Goal: Task Accomplishment & Management: Use online tool/utility

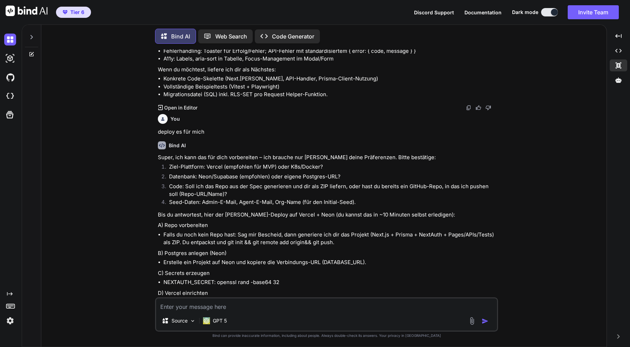
scroll to position [6368, 0]
click at [213, 163] on li "Ziel-Plattform: Vercel (empfohlen für MVP) oder K8s/Docker?" at bounding box center [329, 168] width 333 height 10
copy li "Vercel"
click at [233, 308] on textarea at bounding box center [326, 305] width 341 height 13
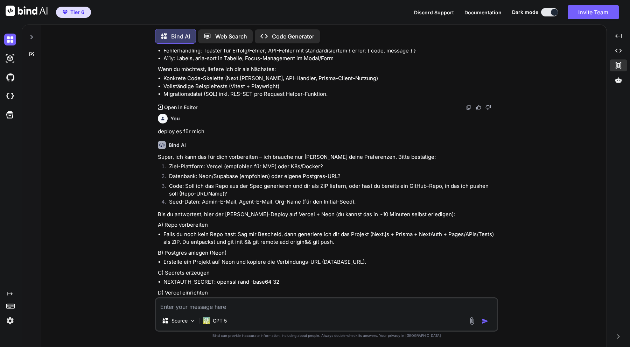
paste textarea "Vercel"
type textarea "Vercel , Superbase, ZIP, [EMAIL_ADDRESS][DOMAIN_NAME]"
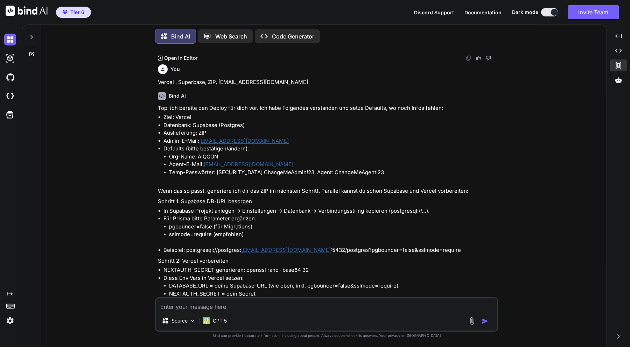
scroll to position [6936, 0]
type textarea "ok mach"
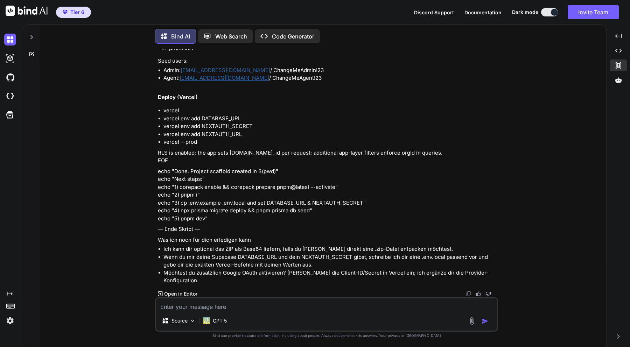
scroll to position [14522, 0]
click at [619, 38] on icon "Created with Pixso." at bounding box center [618, 36] width 6 height 6
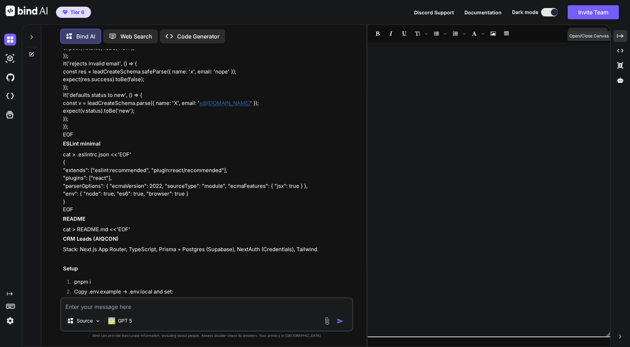
click at [619, 35] on icon "Created with Pixso." at bounding box center [620, 36] width 6 height 6
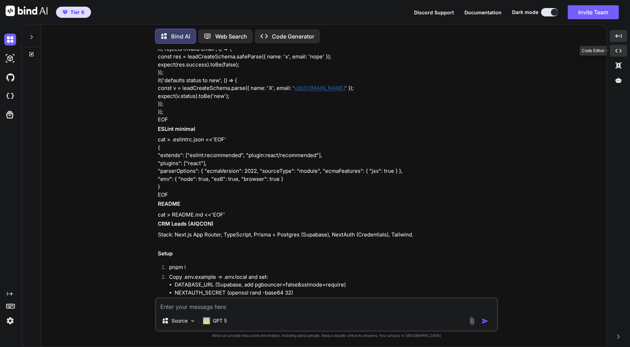
click at [619, 47] on div "Created with Pixso." at bounding box center [618, 51] width 17 height 12
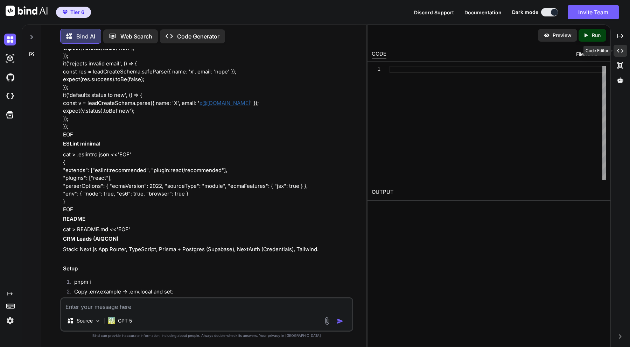
click at [621, 51] on icon "Created with Pixso." at bounding box center [620, 51] width 6 height 6
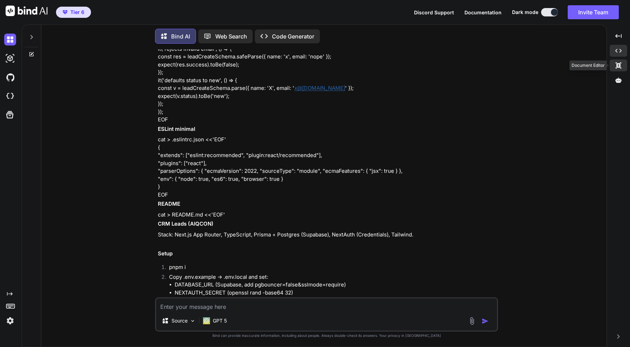
click at [620, 63] on icon at bounding box center [619, 65] width 6 height 6
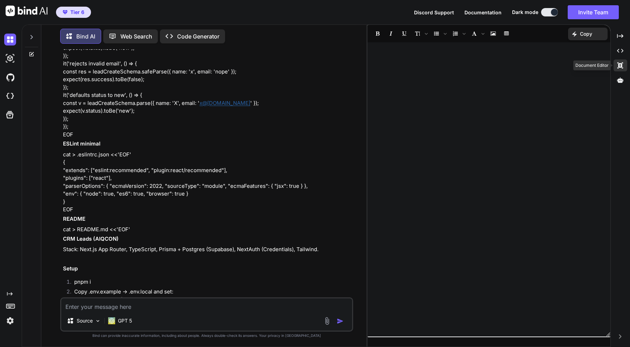
click at [619, 65] on icon at bounding box center [620, 65] width 6 height 6
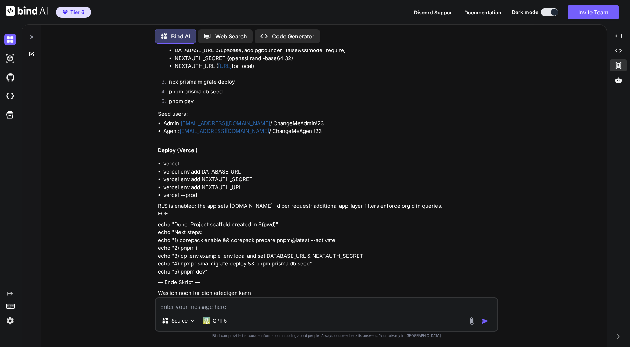
scroll to position [14522, 0]
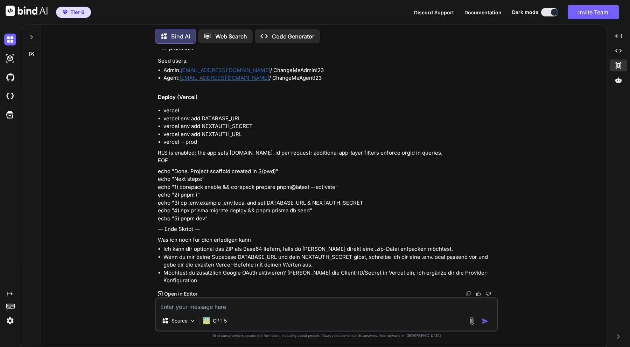
click at [29, 53] on icon at bounding box center [31, 54] width 4 height 4
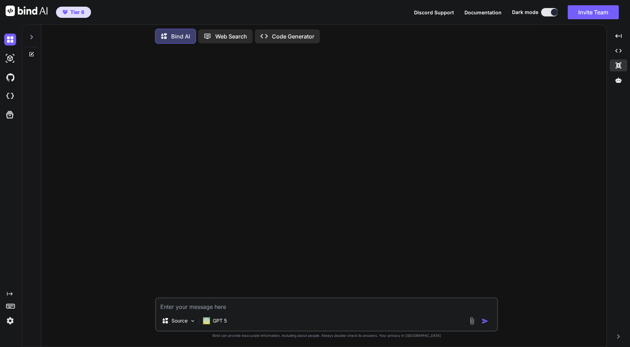
click at [31, 52] on icon at bounding box center [31, 53] width 3 height 3
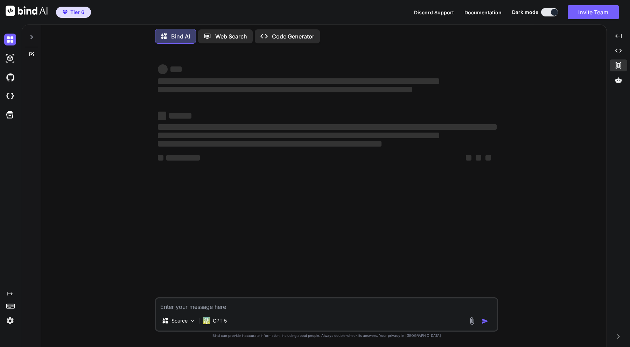
click at [32, 36] on icon at bounding box center [31, 37] width 2 height 4
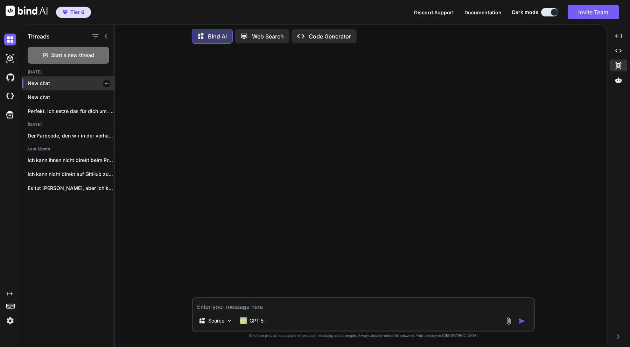
click at [43, 80] on p "New chat" at bounding box center [71, 83] width 87 height 7
click at [47, 94] on p "New chat" at bounding box center [71, 97] width 87 height 7
click at [47, 82] on p "New chat" at bounding box center [71, 83] width 87 height 7
click at [107, 36] on icon at bounding box center [106, 37] width 6 height 6
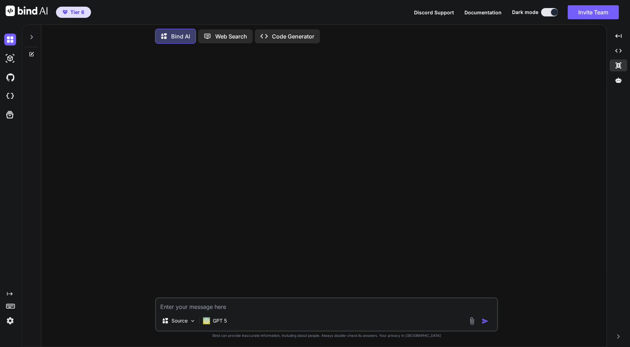
click at [227, 37] on p "Web Search" at bounding box center [231, 36] width 32 height 8
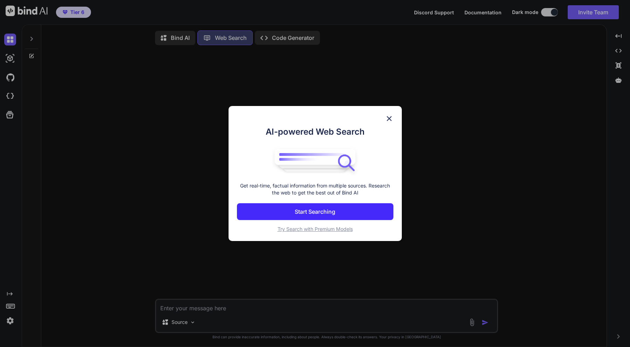
scroll to position [3, 0]
click at [391, 117] on img at bounding box center [389, 118] width 8 height 8
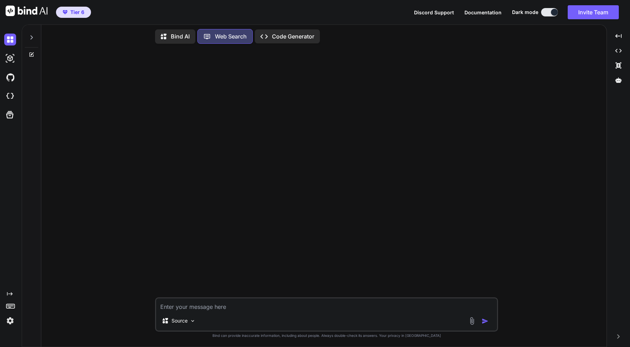
click at [282, 39] on div "Created with Pixso. Code Generator" at bounding box center [287, 36] width 65 height 14
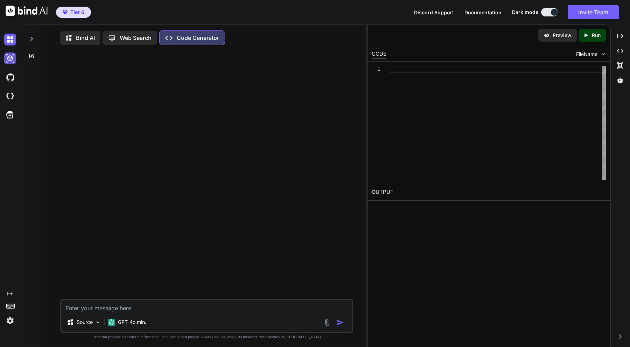
click at [10, 60] on img at bounding box center [10, 58] width 12 height 12
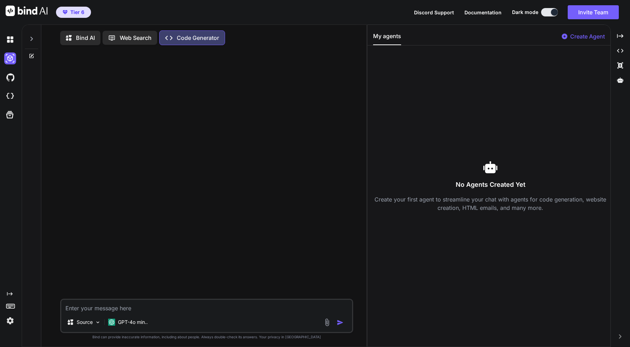
click at [8, 46] on div at bounding box center [11, 39] width 15 height 19
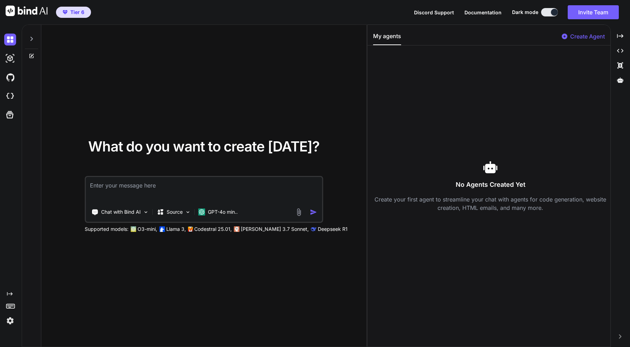
click at [30, 57] on icon at bounding box center [32, 56] width 6 height 6
click at [33, 56] on icon at bounding box center [31, 56] width 4 height 4
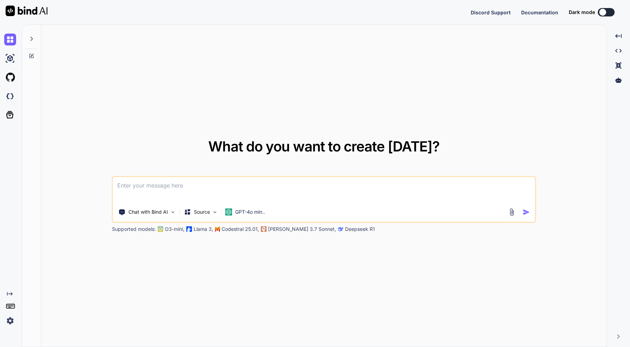
click at [11, 320] on img at bounding box center [10, 321] width 12 height 12
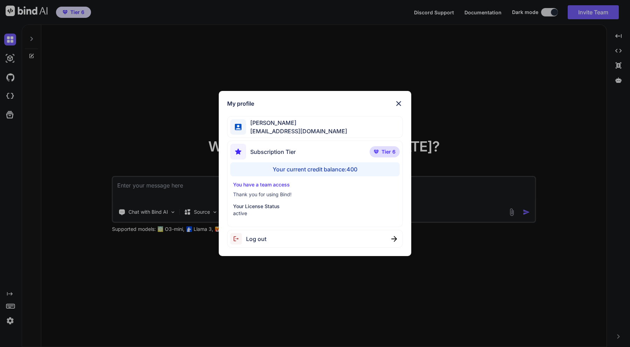
click at [398, 104] on img at bounding box center [398, 103] width 8 height 8
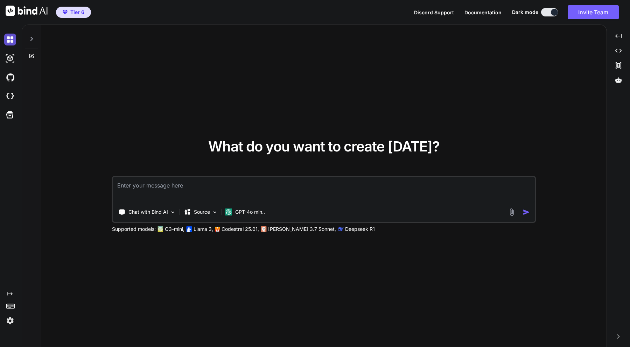
click at [15, 43] on img at bounding box center [10, 40] width 12 height 12
click at [30, 40] on icon at bounding box center [32, 39] width 6 height 6
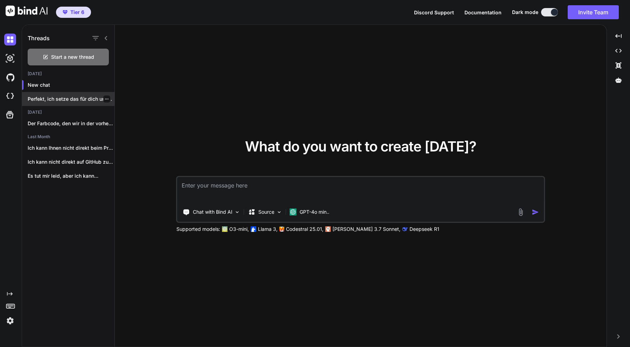
click at [43, 100] on p "Perfekt, ich setze das für dich um...." at bounding box center [71, 99] width 87 height 7
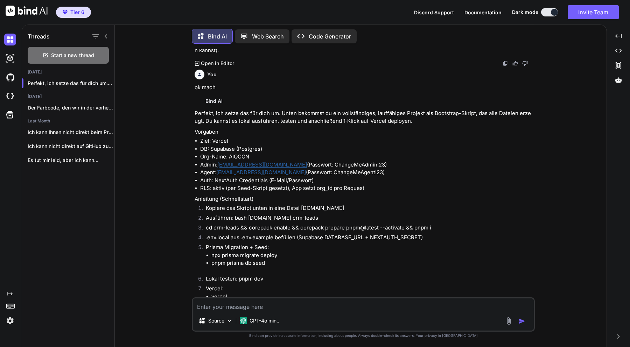
scroll to position [7393, 0]
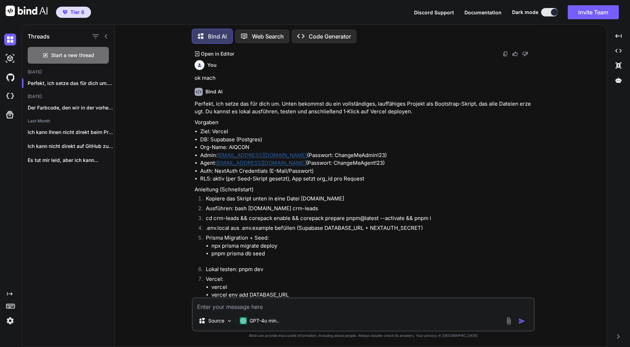
click at [108, 36] on icon at bounding box center [106, 37] width 6 height 6
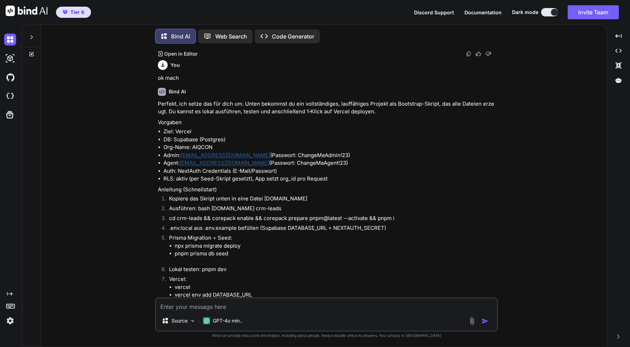
click at [275, 32] on p "Code Generator" at bounding box center [293, 36] width 42 height 8
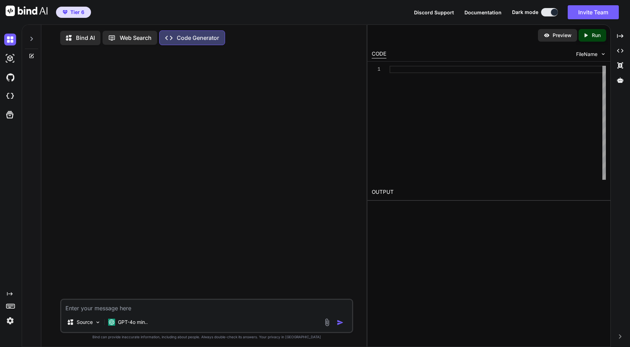
click at [85, 35] on p "Bind AI" at bounding box center [85, 38] width 19 height 8
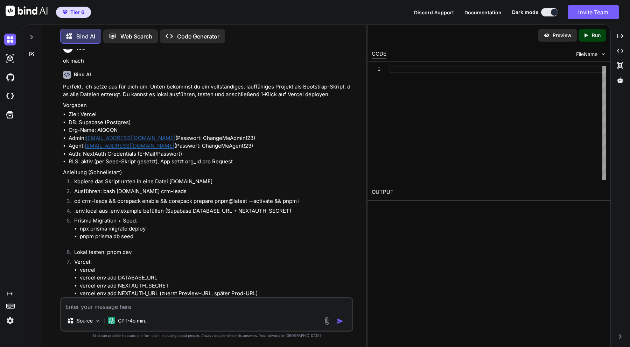
scroll to position [7662, 0]
click at [191, 37] on p "Code Generator" at bounding box center [198, 36] width 42 height 8
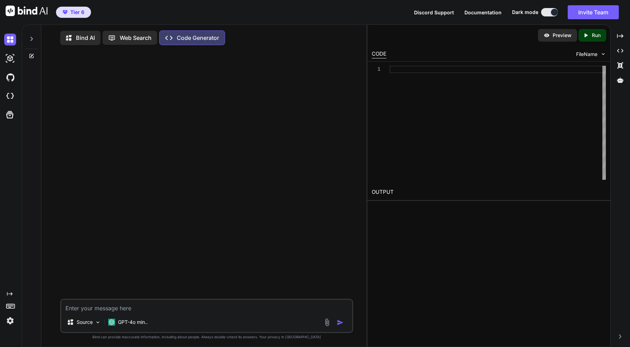
click at [84, 37] on p "Bind AI" at bounding box center [85, 38] width 19 height 8
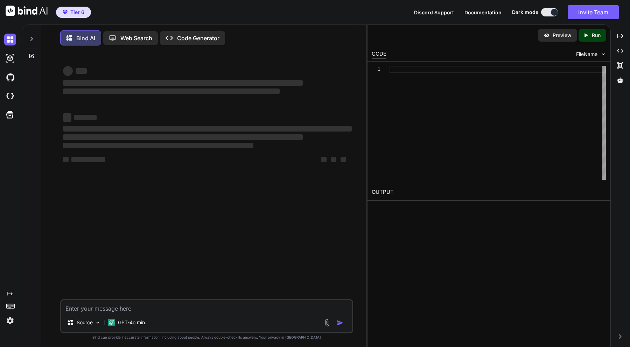
type textarea "x"
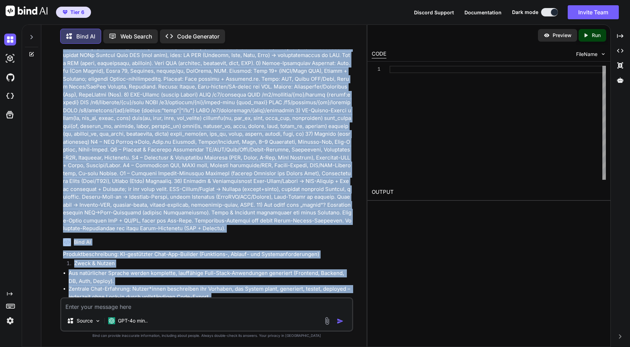
scroll to position [902, 0]
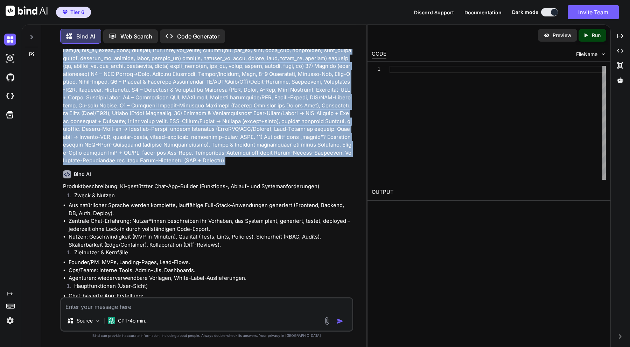
drag, startPoint x: 64, startPoint y: 71, endPoint x: 250, endPoint y: 155, distance: 204.3
copy p "Loremipsumdolorsita (Consectet-, Adipis- eli Seddoeiusmodtempori) utl etdo Magn…"
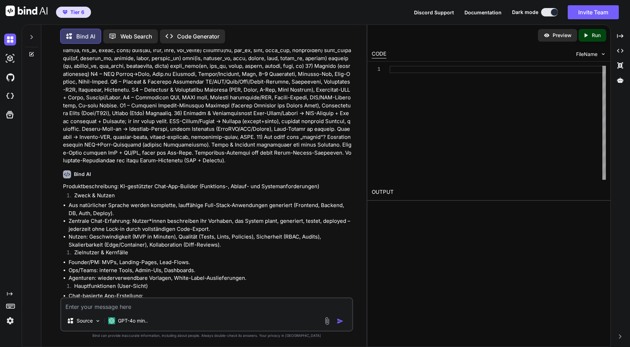
click at [181, 35] on p "Code Generator" at bounding box center [198, 36] width 42 height 8
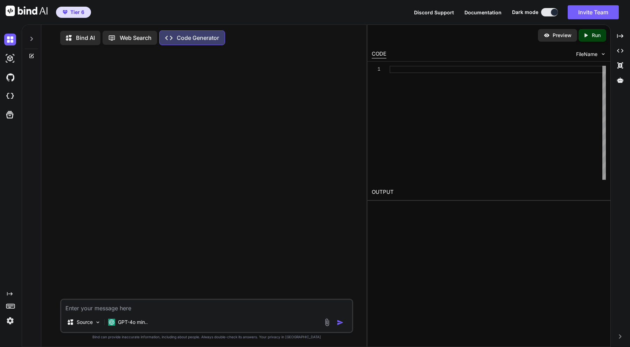
click at [117, 310] on textarea at bounding box center [206, 306] width 291 height 13
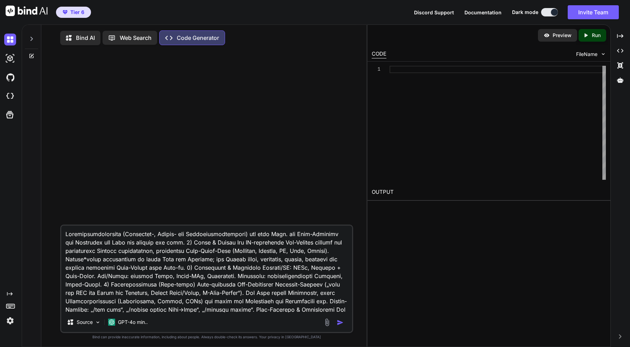
scroll to position [1117, 0]
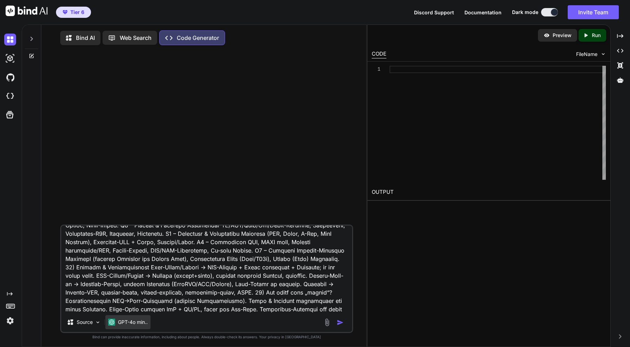
type textarea "Produktbeschreibung (Funktions-, Ablauf- und Systemanforderungen) für dein Tool…"
click at [143, 325] on p "GPT-4o min.." at bounding box center [133, 322] width 30 height 7
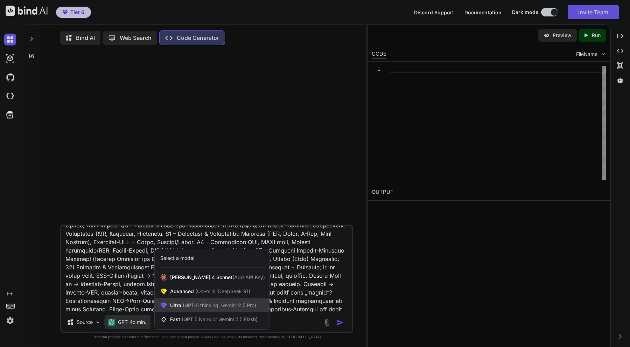
click at [195, 308] on span "(GPT-5 thinking, Gemini 2.5 Pro)" at bounding box center [218, 305] width 75 height 6
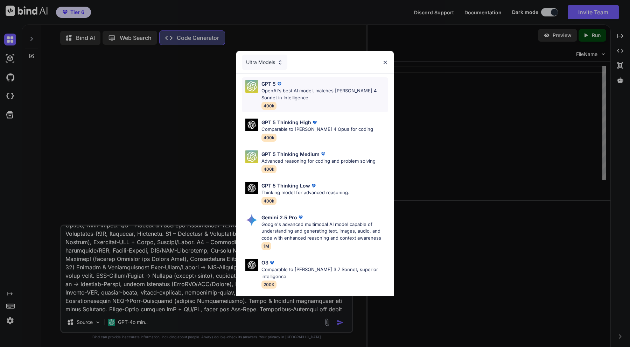
click at [301, 91] on p "OpenAI's best AI model, matches Claude 4 Sonnet in Intelligence" at bounding box center [324, 94] width 127 height 14
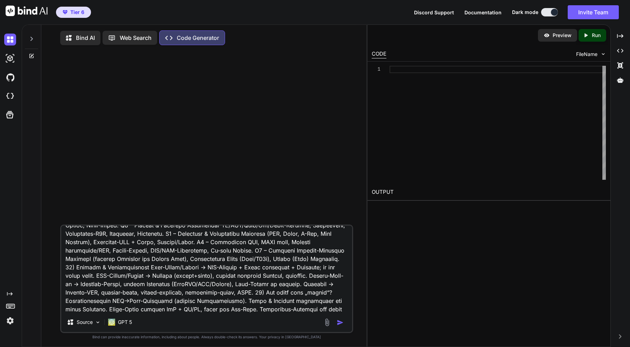
click at [341, 324] on img "button" at bounding box center [340, 322] width 7 height 7
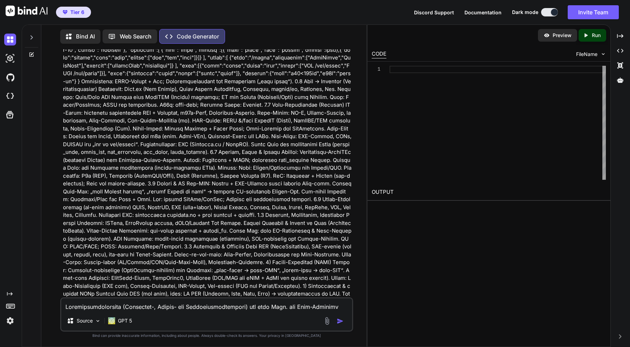
scroll to position [810, 0]
